Goal: Information Seeking & Learning: Learn about a topic

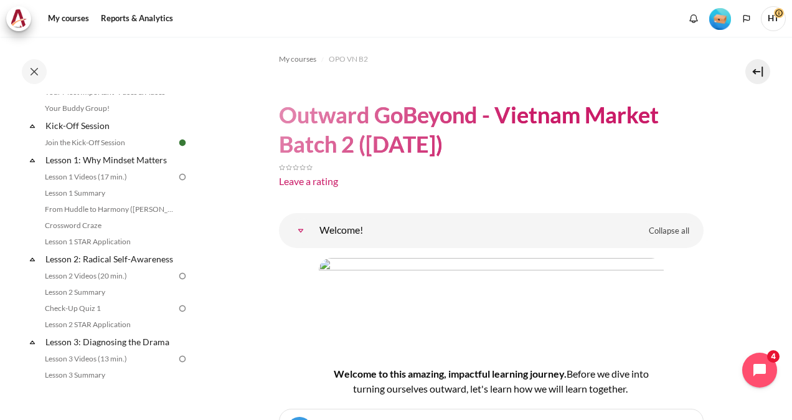
scroll to position [148, 0]
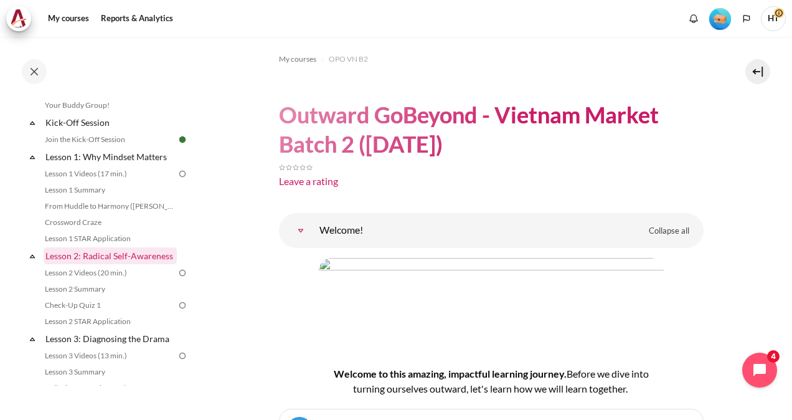
click at [81, 263] on link "Lesson 2: Radical Self-Awareness" at bounding box center [110, 255] width 133 height 17
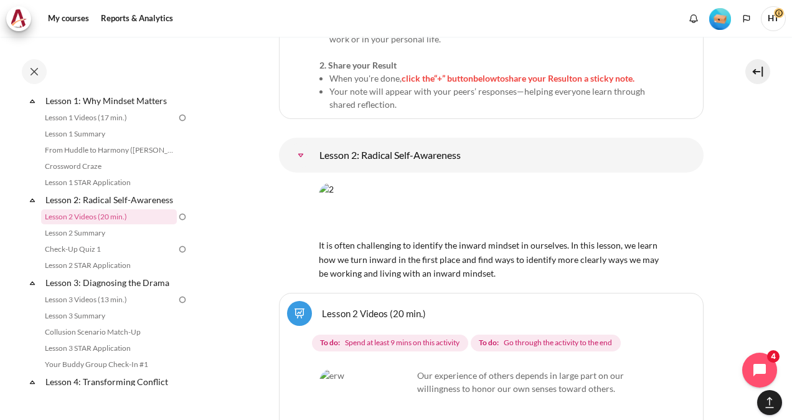
scroll to position [3066, 0]
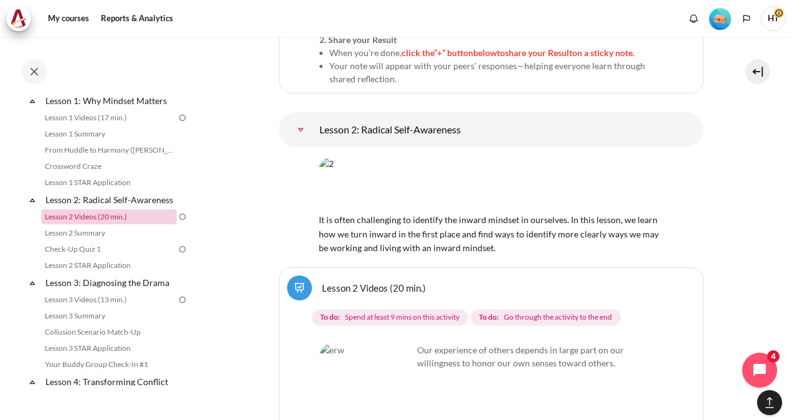
click at [95, 224] on link "Lesson 2 Videos (20 min.)" at bounding box center [109, 216] width 136 height 15
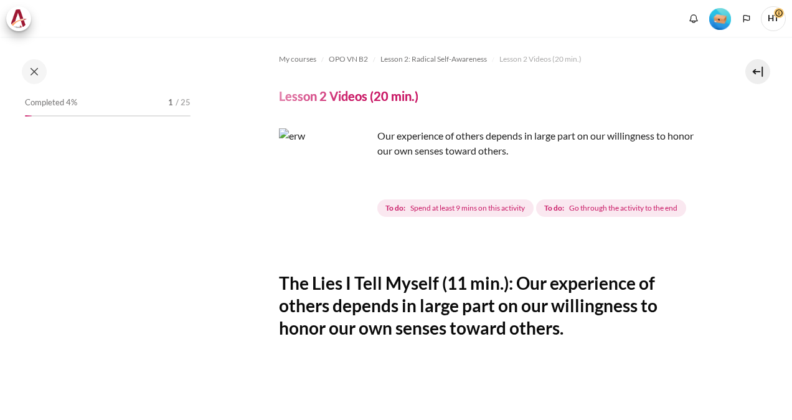
click at [351, 200] on img "Content" at bounding box center [325, 174] width 93 height 93
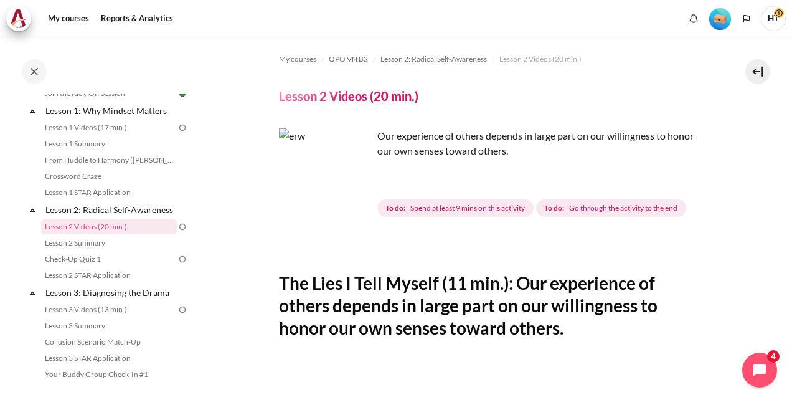
click at [357, 199] on img "Content" at bounding box center [325, 174] width 93 height 93
click at [456, 211] on span "Spend at least 9 mins on this activity" at bounding box center [467, 207] width 115 height 11
click at [372, 198] on div "Our experience of others depends in large part on our willingness to honor our …" at bounding box center [491, 173] width 425 height 91
click at [359, 195] on img "Content" at bounding box center [325, 174] width 93 height 93
click at [405, 200] on span "To do: Spend at least 9 mins on this activity" at bounding box center [455, 207] width 156 height 17
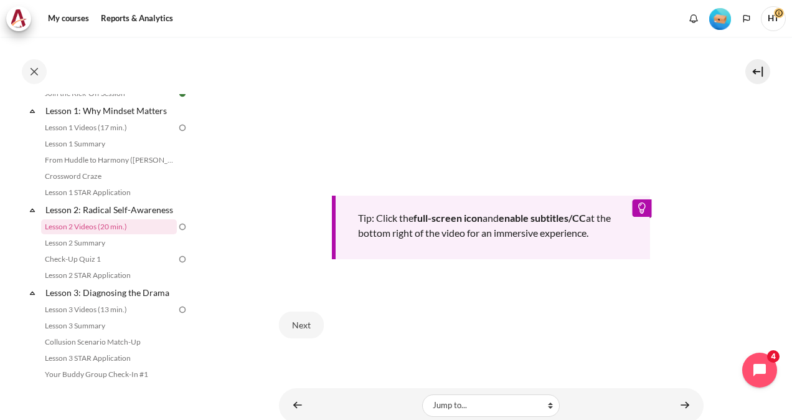
scroll to position [476, 0]
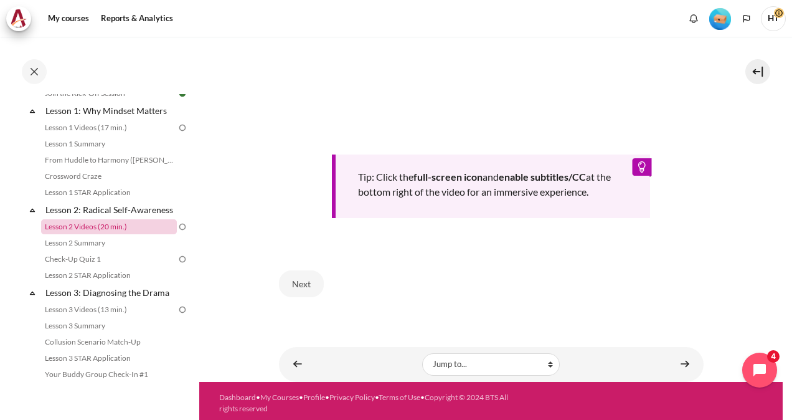
click at [80, 234] on link "Lesson 2 Videos (20 min.)" at bounding box center [109, 226] width 136 height 15
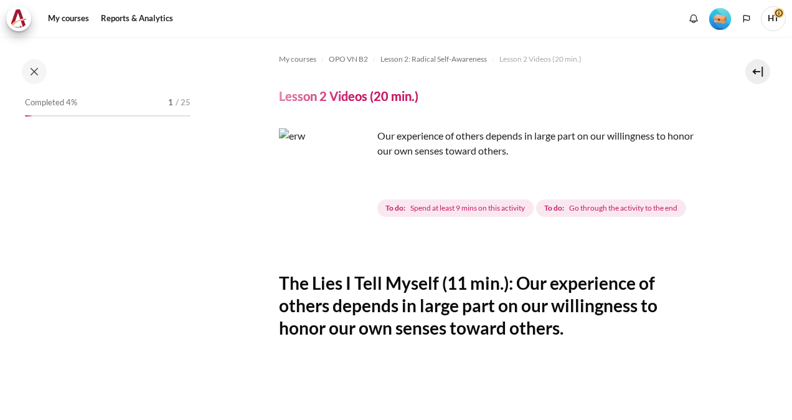
click at [428, 202] on span "To do: Spend at least 9 mins on this activity" at bounding box center [455, 207] width 156 height 17
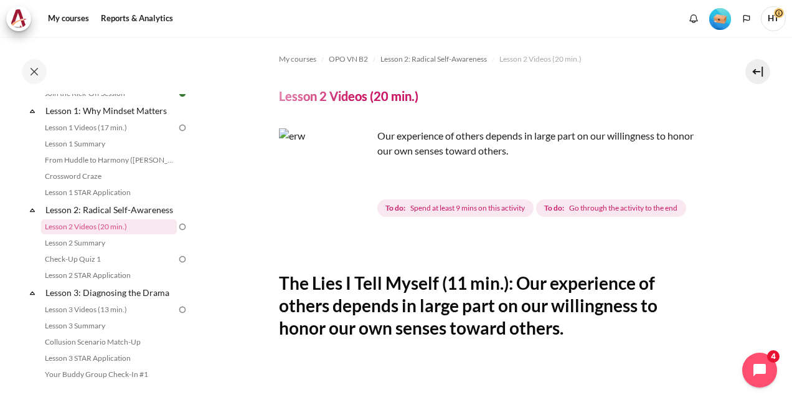
click at [352, 192] on img "Content" at bounding box center [325, 174] width 93 height 93
click at [298, 147] on img "Content" at bounding box center [325, 174] width 93 height 93
drag, startPoint x: 298, startPoint y: 147, endPoint x: 654, endPoint y: 197, distance: 359.5
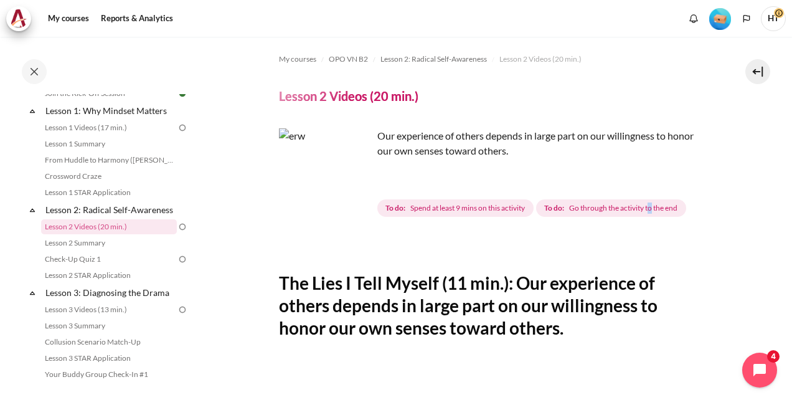
click at [654, 197] on div "To do: Spend at least 9 mins on this activity To do: Go through the activity to…" at bounding box center [532, 208] width 311 height 22
drag, startPoint x: 654, startPoint y: 197, endPoint x: 741, endPoint y: 195, distance: 87.2
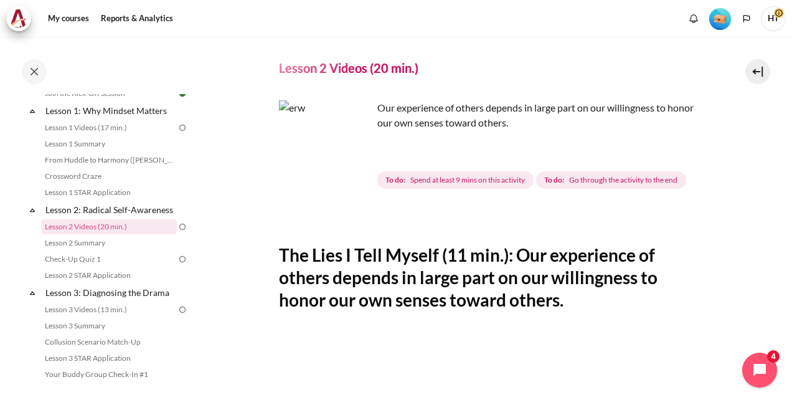
scroll to position [0, 0]
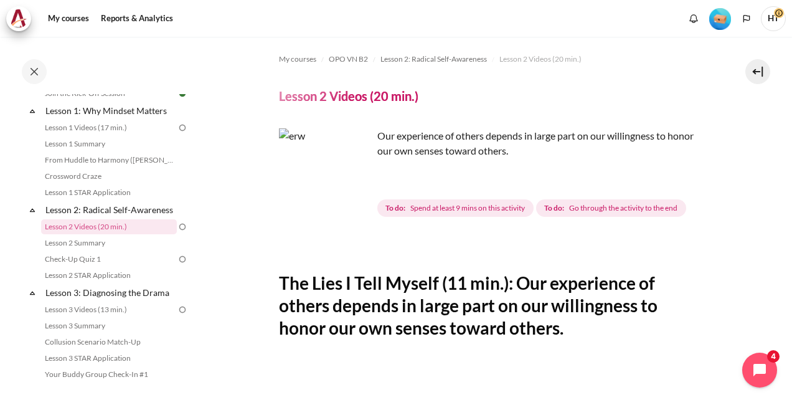
click at [290, 181] on img "Content" at bounding box center [325, 174] width 93 height 93
click at [416, 149] on p "Our experience of others depends in large part on our willingness to honor our …" at bounding box center [491, 143] width 425 height 30
drag, startPoint x: 416, startPoint y: 149, endPoint x: 339, endPoint y: 147, distance: 77.9
click at [339, 147] on img "Content" at bounding box center [325, 174] width 93 height 93
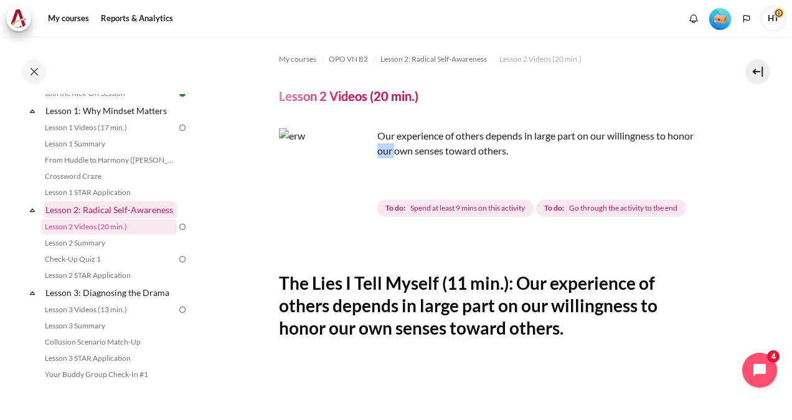
click at [61, 208] on link "Lesson 2: Radical Self-Awareness" at bounding box center [110, 209] width 133 height 17
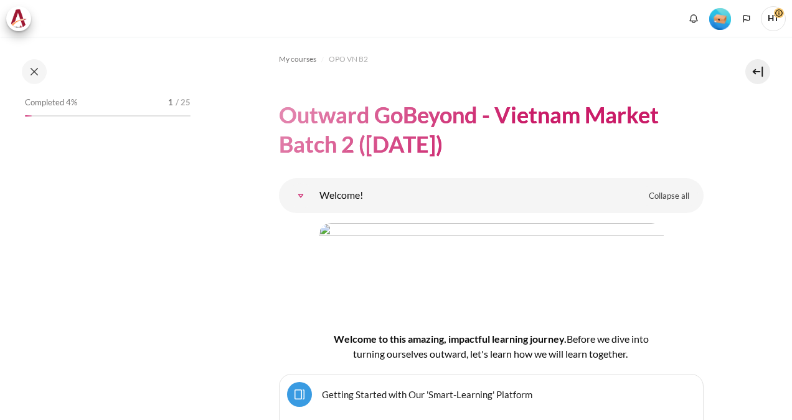
scroll to position [3005, 0]
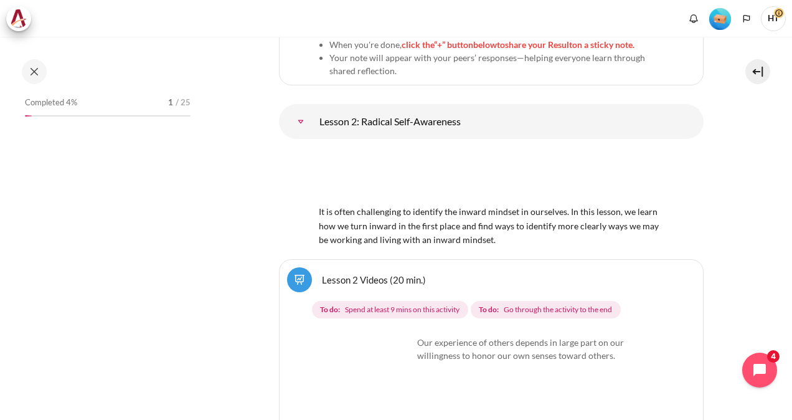
click at [393, 363] on img "Content" at bounding box center [365, 382] width 93 height 93
click at [372, 164] on img "Content" at bounding box center [491, 176] width 345 height 54
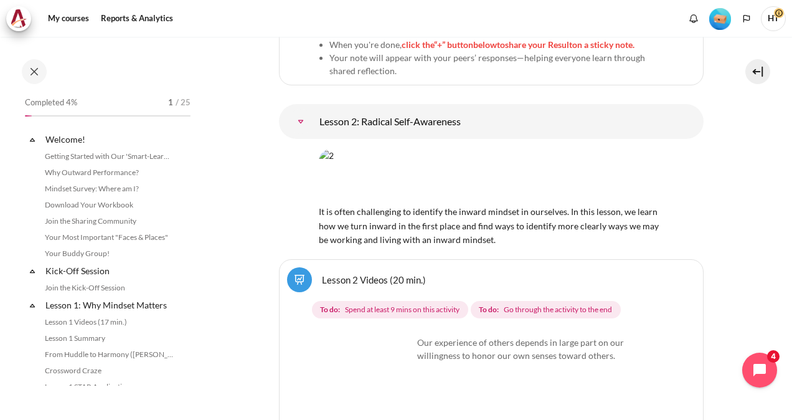
scroll to position [251, 0]
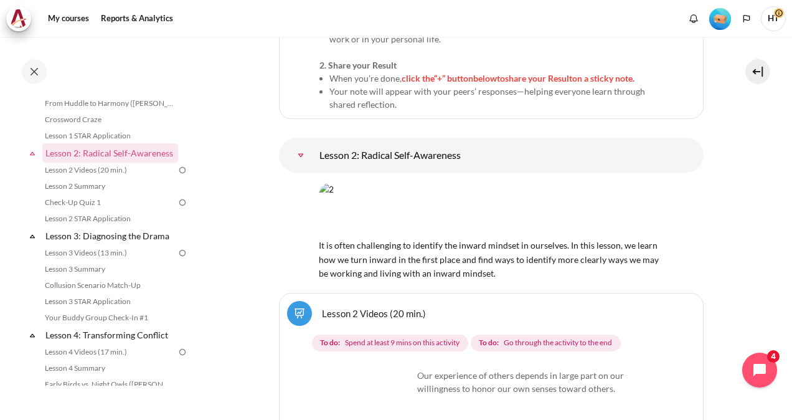
click at [299, 143] on link "Lesson 2: Radical Self-Awareness" at bounding box center [300, 155] width 25 height 25
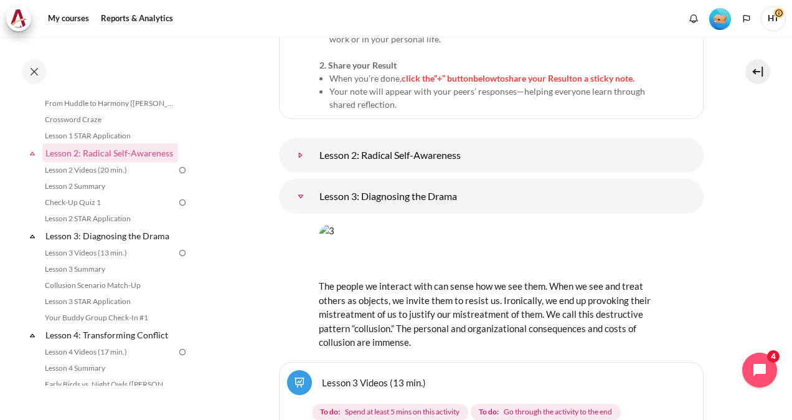
click at [313, 143] on link "Lesson 2: Radical Self-Awareness" at bounding box center [300, 155] width 25 height 25
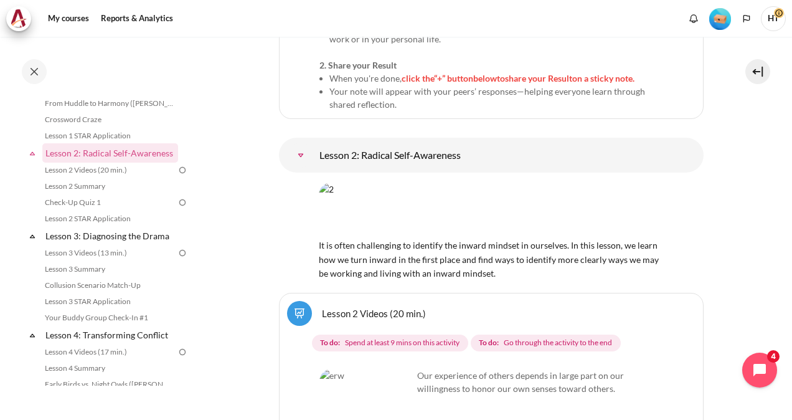
click at [417, 182] on img "Content" at bounding box center [491, 209] width 345 height 54
click at [475, 182] on img "Content" at bounding box center [491, 209] width 345 height 54
click at [340, 226] on span "It is often challenging to identify the inward mindset in ourselves. In this le…" at bounding box center [491, 252] width 345 height 53
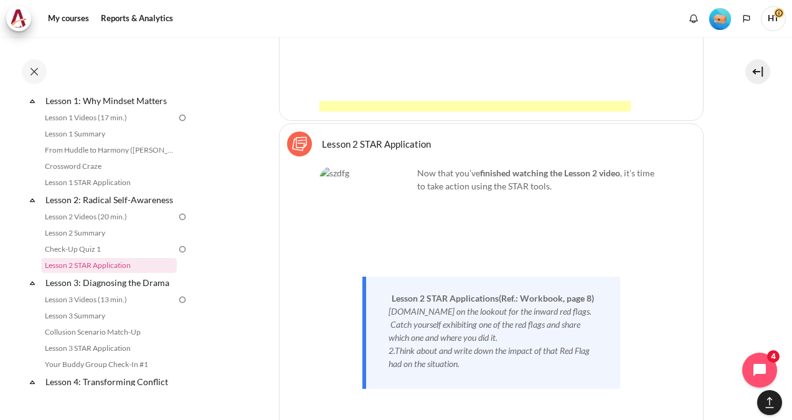
scroll to position [4054, 0]
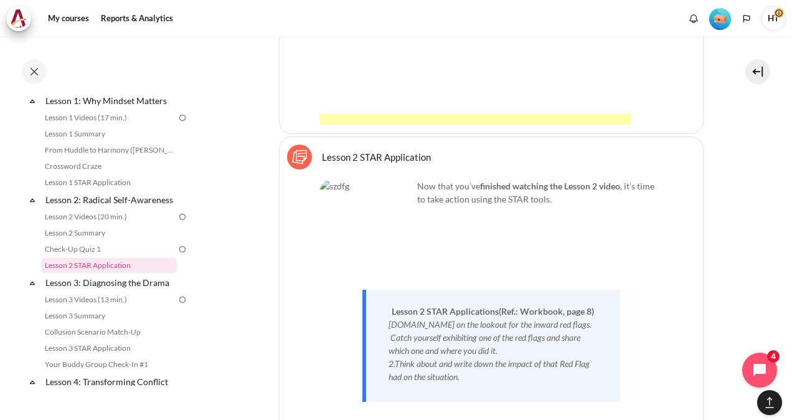
click at [382, 179] on img "Content" at bounding box center [365, 225] width 93 height 93
click at [674, 222] on div "Select activity Lesson 2 STAR Application Lesson 2 STAR Application Sticky Note…" at bounding box center [491, 300] width 425 height 329
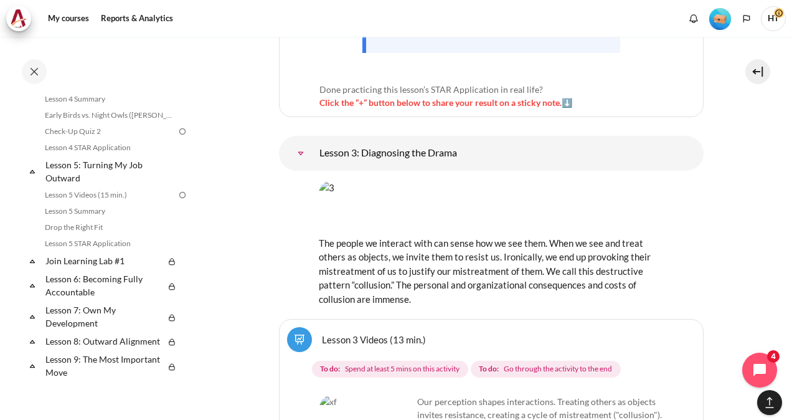
scroll to position [523, 0]
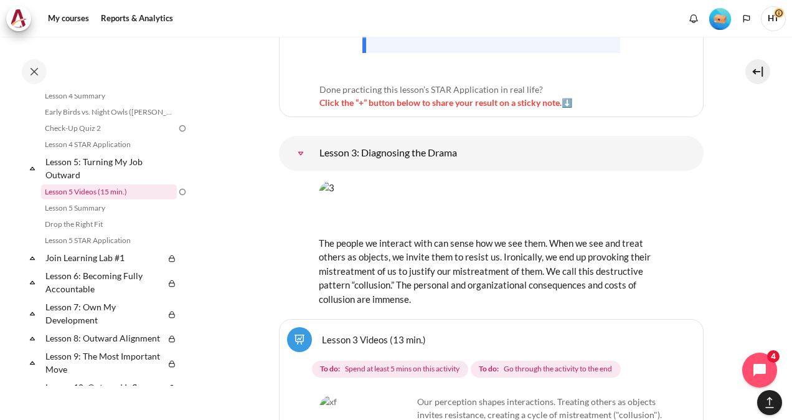
click at [72, 199] on link "Lesson 5 Videos (15 min.)" at bounding box center [109, 191] width 136 height 15
click at [75, 215] on link "Lesson 5 Summary" at bounding box center [109, 207] width 136 height 15
click at [77, 232] on link "Drop the Right Fit" at bounding box center [109, 224] width 136 height 15
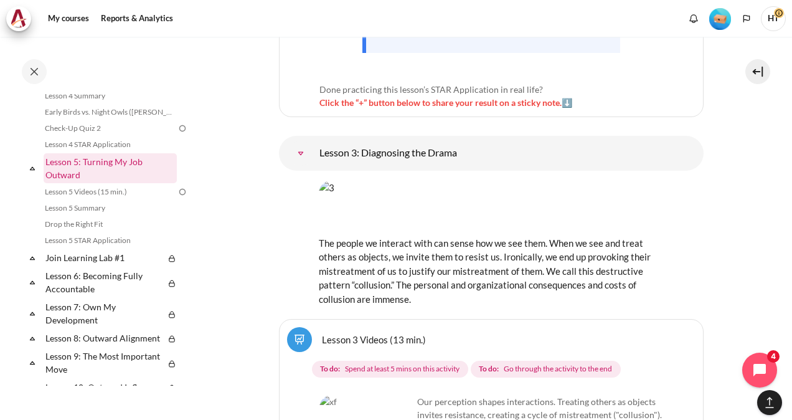
click at [65, 169] on link "Lesson 5: Turning My Job Outward" at bounding box center [110, 168] width 133 height 30
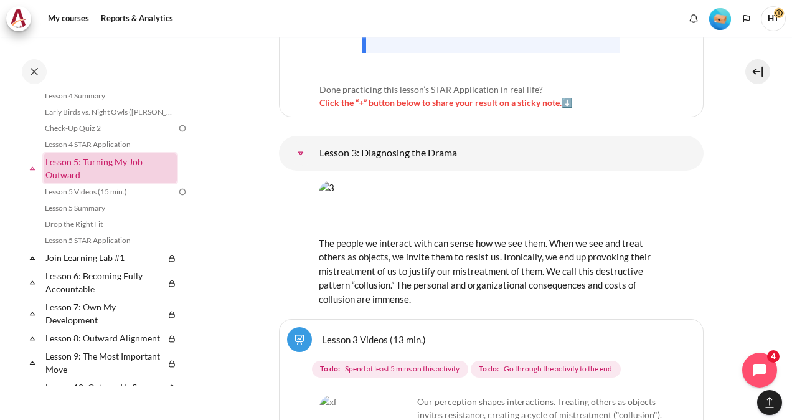
scroll to position [6942, 0]
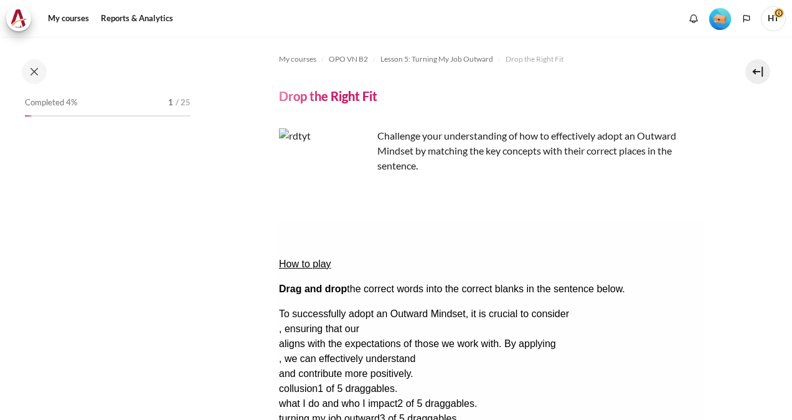
scroll to position [520, 0]
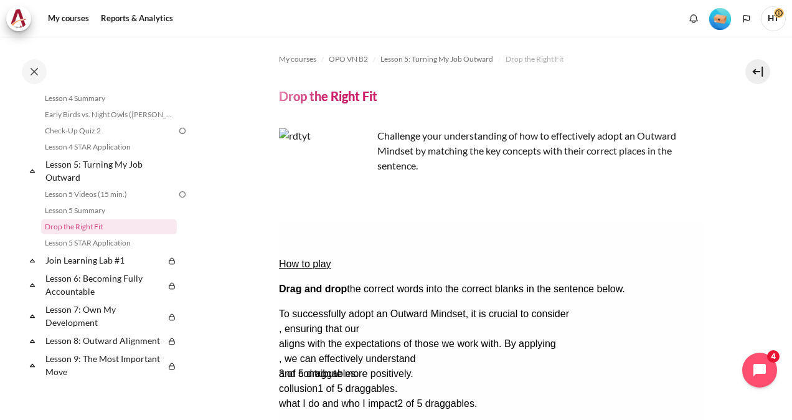
drag, startPoint x: 525, startPoint y: 352, endPoint x: 424, endPoint y: 306, distance: 111.2
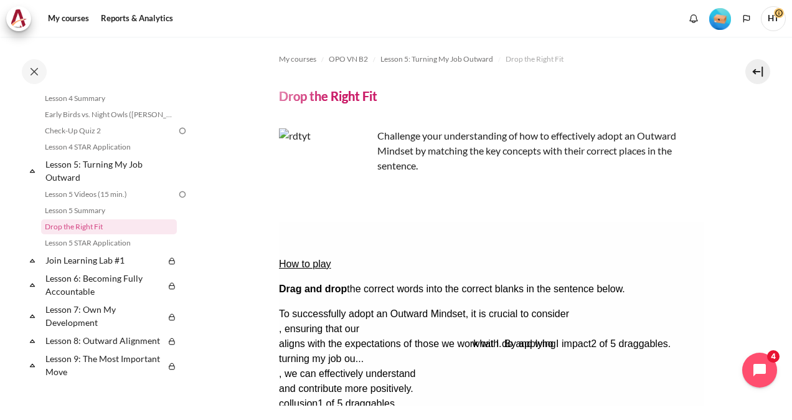
drag, startPoint x: 391, startPoint y: 350, endPoint x: 584, endPoint y: 274, distance: 207.4
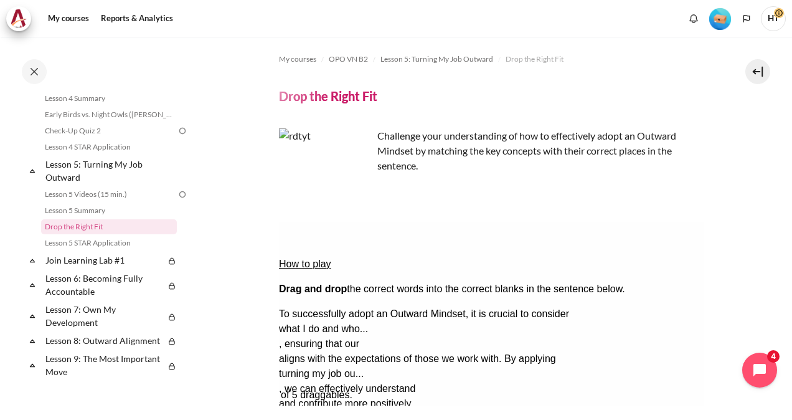
drag, startPoint x: 444, startPoint y: 352, endPoint x: 400, endPoint y: 295, distance: 72.3
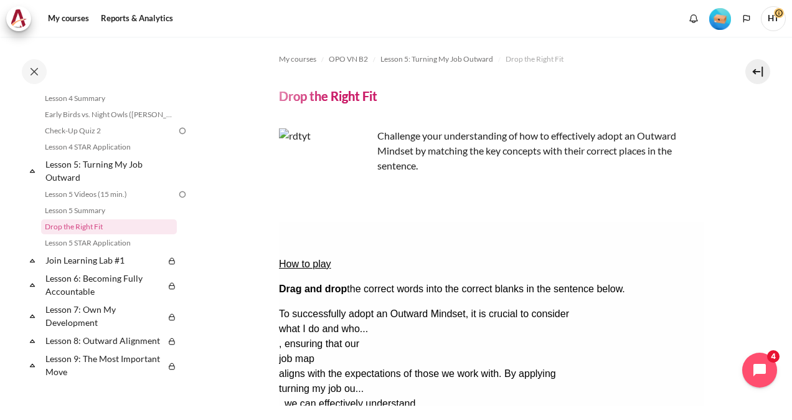
drag, startPoint x: 371, startPoint y: 349, endPoint x: 322, endPoint y: 318, distance: 57.3
drag, startPoint x: 337, startPoint y: 352, endPoint x: 342, endPoint y: 330, distance: 23.0
drag, startPoint x: 785, startPoint y: 222, endPoint x: 787, endPoint y: 232, distance: 10.1
click at [787, 232] on div "My courses OPO VN B2 Lesson 5: Turning My Job Outward Drop the Right Fit Drop t…" at bounding box center [396, 228] width 792 height 383
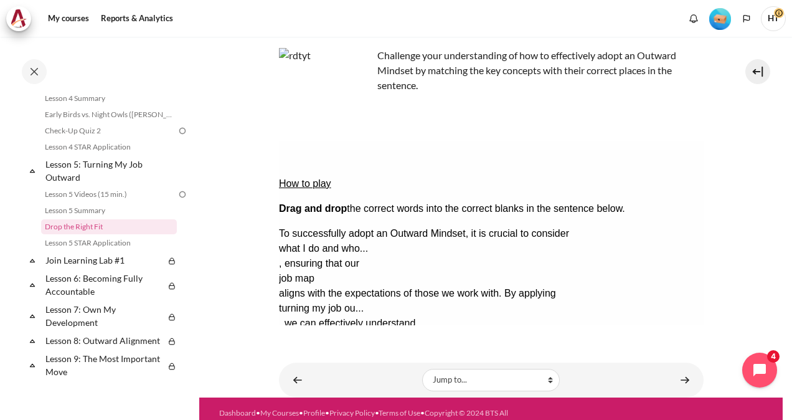
scroll to position [100, 0]
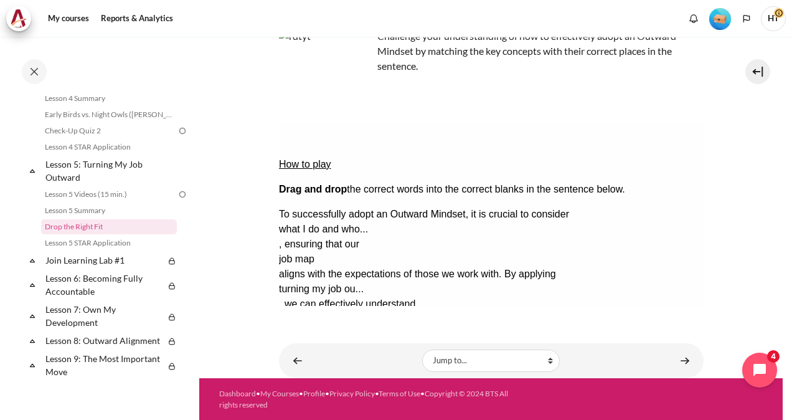
click at [312, 357] on button "Check Check the answers. The responses will be marked as correct, incorrect, or…" at bounding box center [295, 363] width 34 height 13
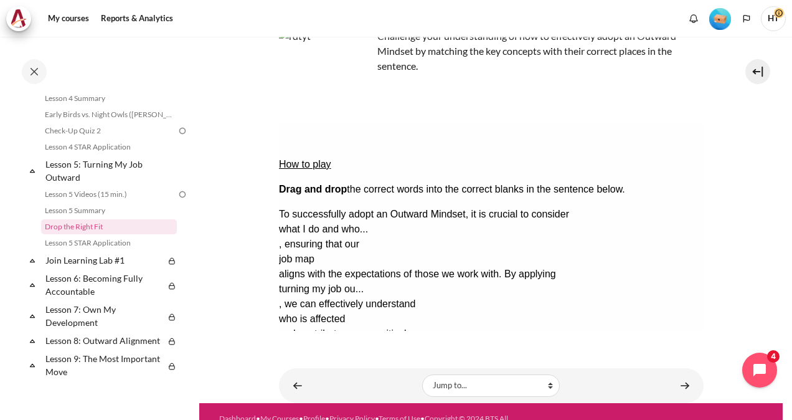
click at [779, 250] on div "My courses OPO VN B2 Lesson 5: Turning My Job Outward Drop the Right Fit Drop t…" at bounding box center [396, 228] width 792 height 383
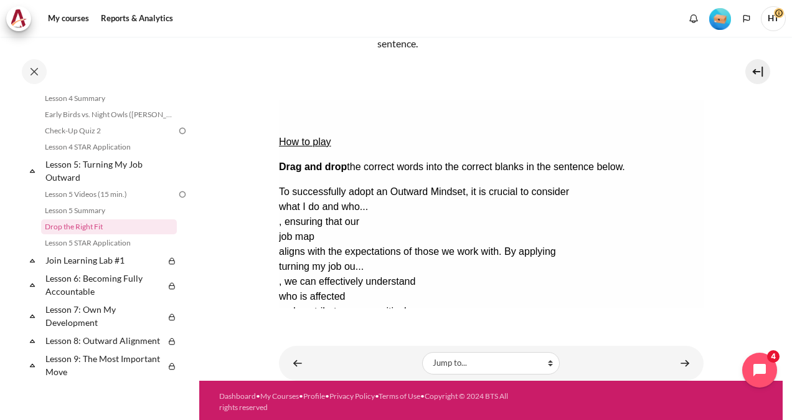
scroll to position [124, 0]
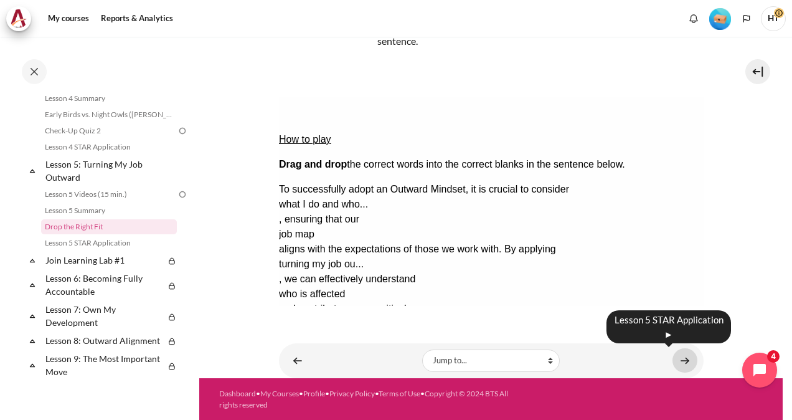
click at [677, 356] on link "Content" at bounding box center [684, 360] width 25 height 24
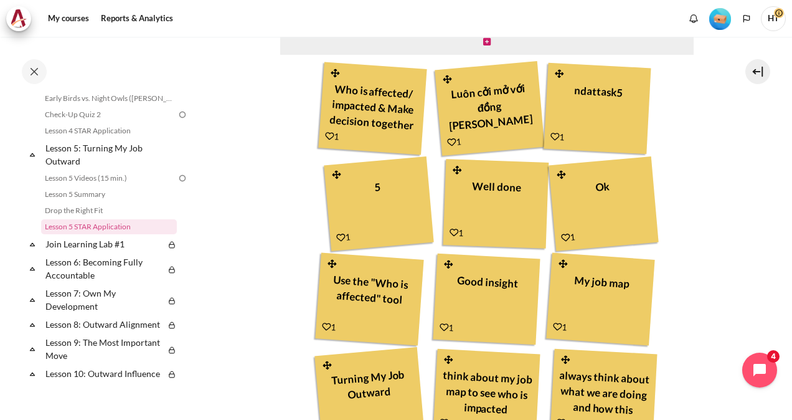
scroll to position [425, 0]
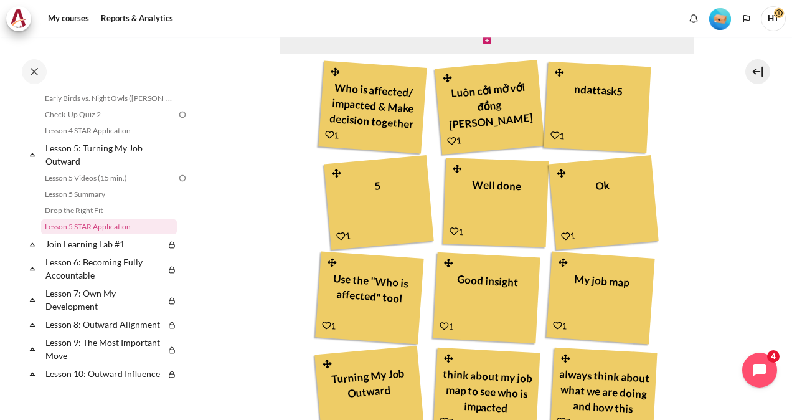
click at [784, 294] on div "My courses OPO VN B2 Lesson 5: Turning My Job Outward Lesson 5 STAR Application…" at bounding box center [396, 228] width 792 height 383
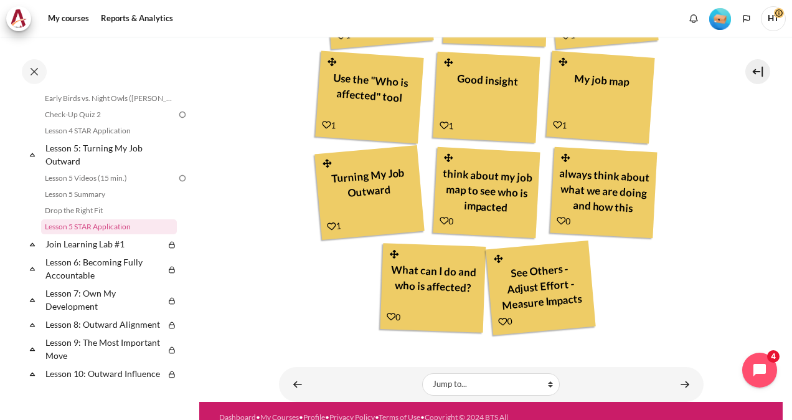
scroll to position [649, 0]
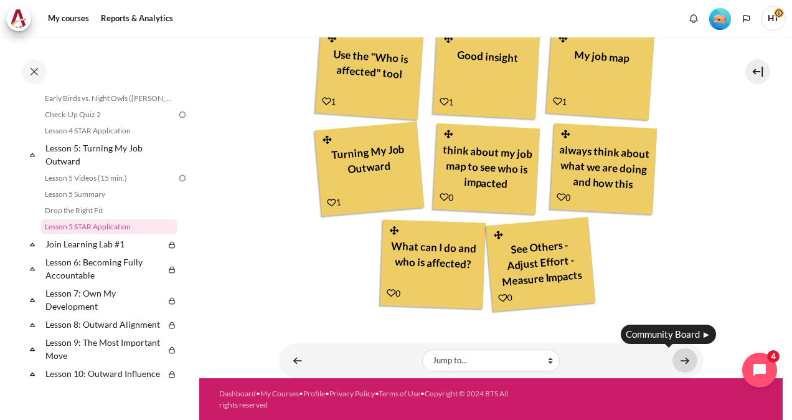
click at [672, 359] on link "Content" at bounding box center [684, 360] width 25 height 24
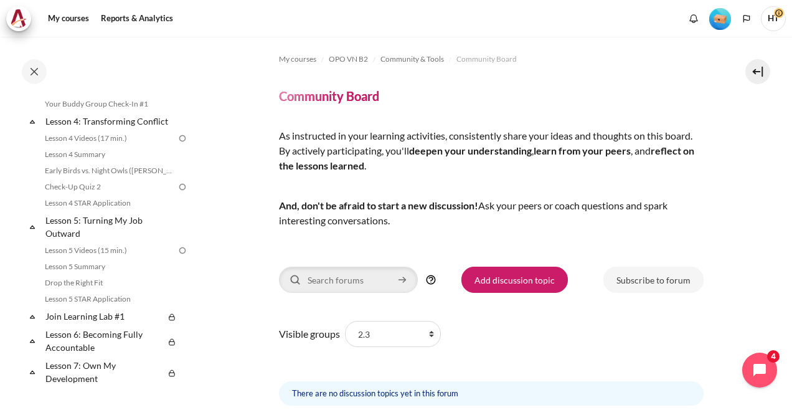
scroll to position [461, 0]
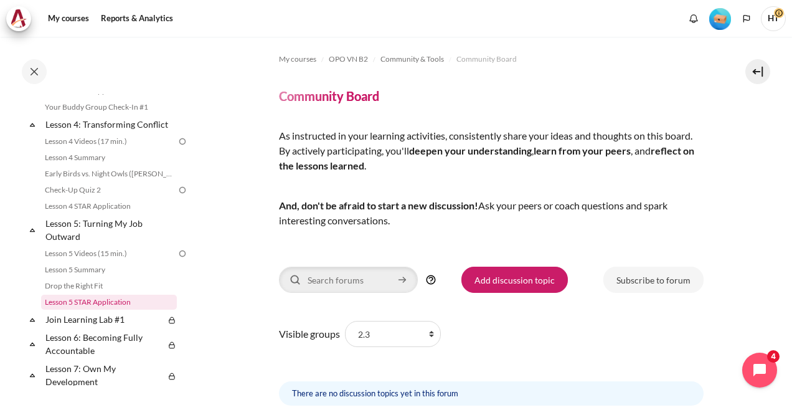
click at [93, 309] on link "Lesson 5 STAR Application" at bounding box center [109, 301] width 136 height 15
click at [35, 326] on icon at bounding box center [32, 319] width 12 height 12
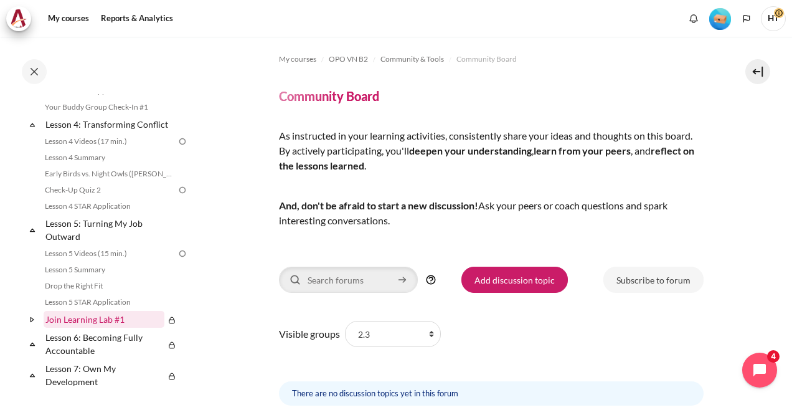
click at [63, 327] on link "Join Learning Lab #1" at bounding box center [104, 319] width 121 height 17
click at [361, 44] on div "My courses OPO VN B2 Community & Tools Community Board Community Board By activ…" at bounding box center [491, 230] width 425 height 387
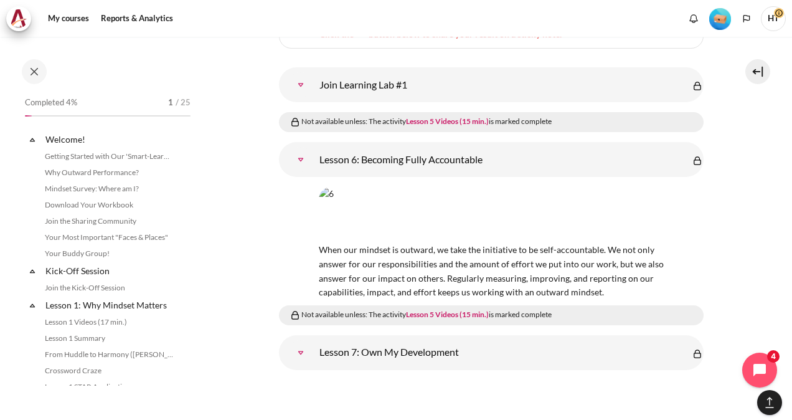
scroll to position [641, 0]
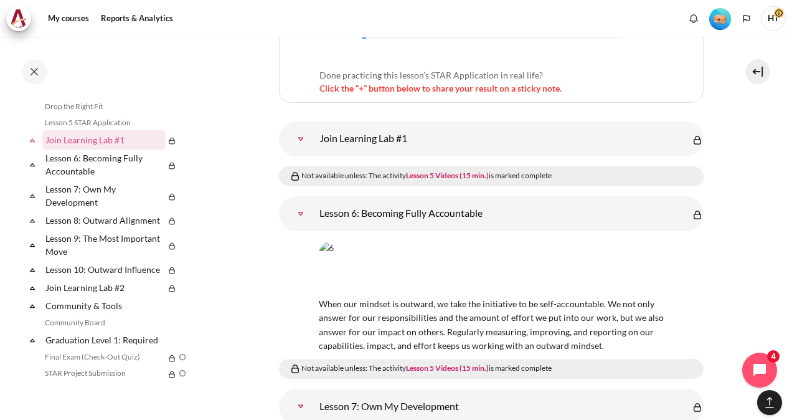
click at [301, 126] on link "Join Learning Lab #1" at bounding box center [300, 138] width 25 height 25
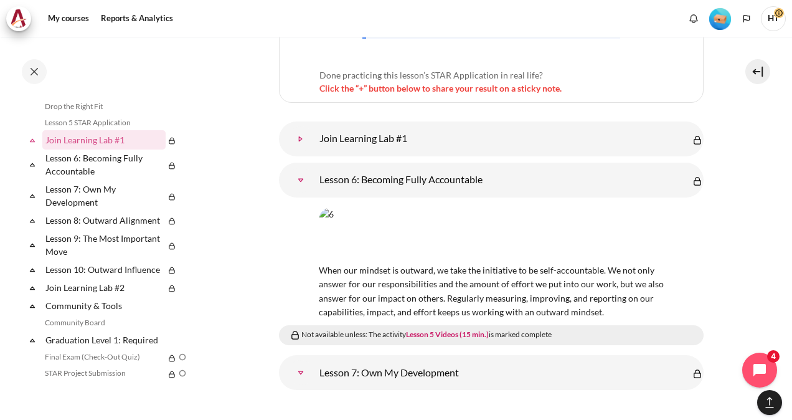
click at [313, 126] on link "Join Learning Lab #1" at bounding box center [300, 138] width 25 height 25
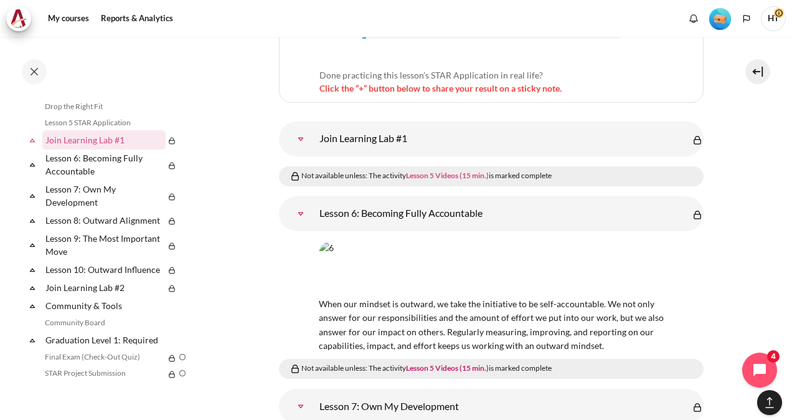
click at [440, 171] on link "Lesson 5 Videos (15 min.)" at bounding box center [447, 175] width 83 height 9
click at [425, 171] on link "Lesson 5 Videos (15 min.)" at bounding box center [447, 175] width 83 height 9
drag, startPoint x: 425, startPoint y: 126, endPoint x: 507, endPoint y: 126, distance: 82.2
click at [507, 170] on div "Not available unless: The activity Lesson 5 Videos (15 min.) is marked complete" at bounding box center [494, 176] width 411 height 12
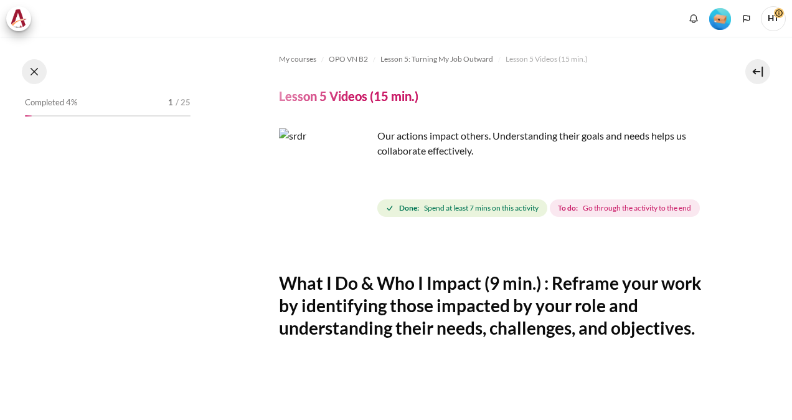
click at [43, 73] on button at bounding box center [34, 71] width 25 height 25
click at [37, 74] on button at bounding box center [34, 71] width 25 height 25
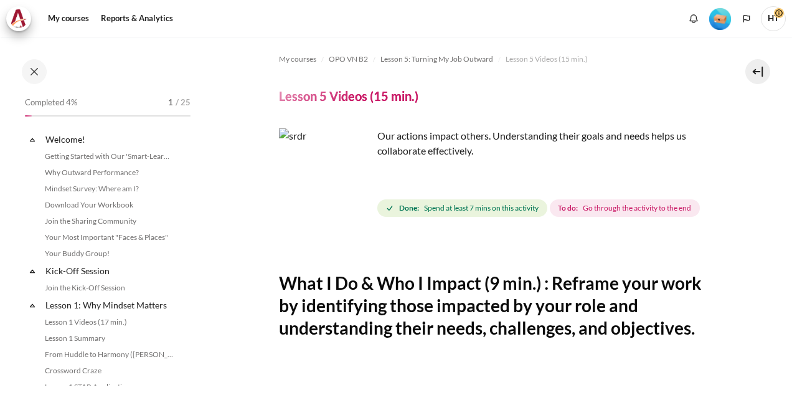
scroll to position [488, 0]
